Goal: Transaction & Acquisition: Download file/media

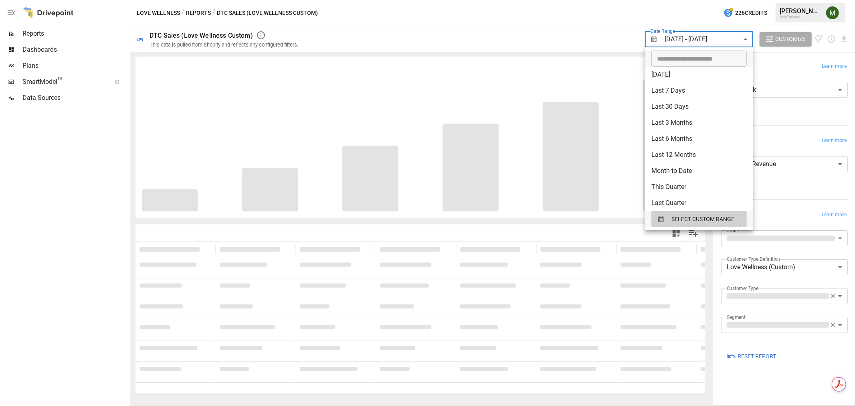
click at [696, 0] on body "**********" at bounding box center [427, 0] width 855 height 0
click at [662, 217] on icon "button" at bounding box center [660, 219] width 5 height 6
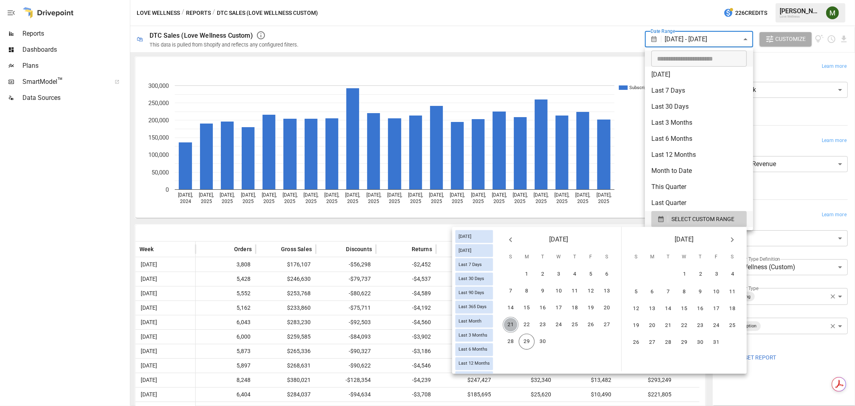
click at [511, 321] on button "21" at bounding box center [511, 325] width 16 height 16
click at [606, 319] on button "27" at bounding box center [607, 325] width 16 height 16
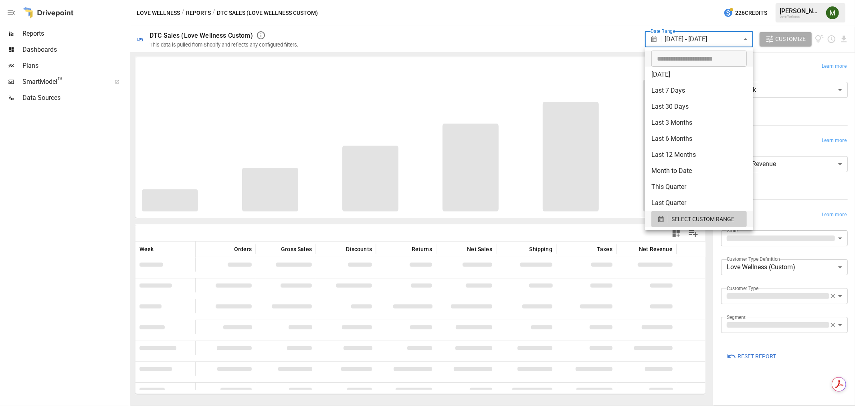
click at [558, 225] on div at bounding box center [427, 203] width 855 height 406
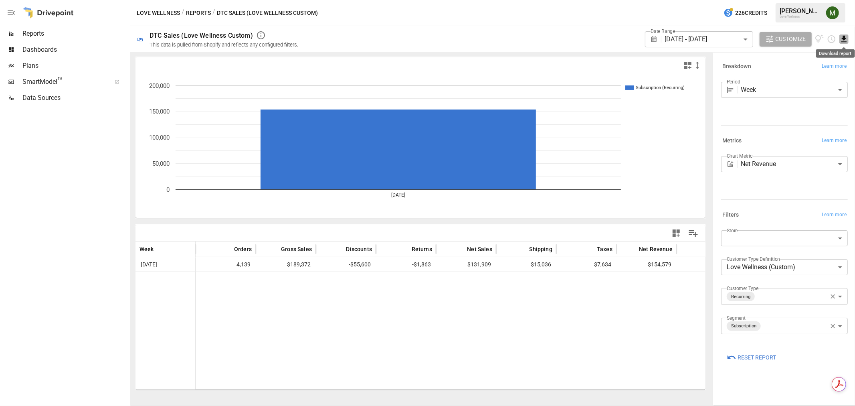
click at [844, 41] on icon "Download report" at bounding box center [843, 39] width 5 height 6
click at [828, 70] on li "Download as CSV" at bounding box center [817, 71] width 64 height 16
click at [844, 40] on icon "Download report" at bounding box center [843, 38] width 9 height 9
click at [817, 73] on li "Download as CSV" at bounding box center [817, 71] width 64 height 16
